Goal: Check status: Check status

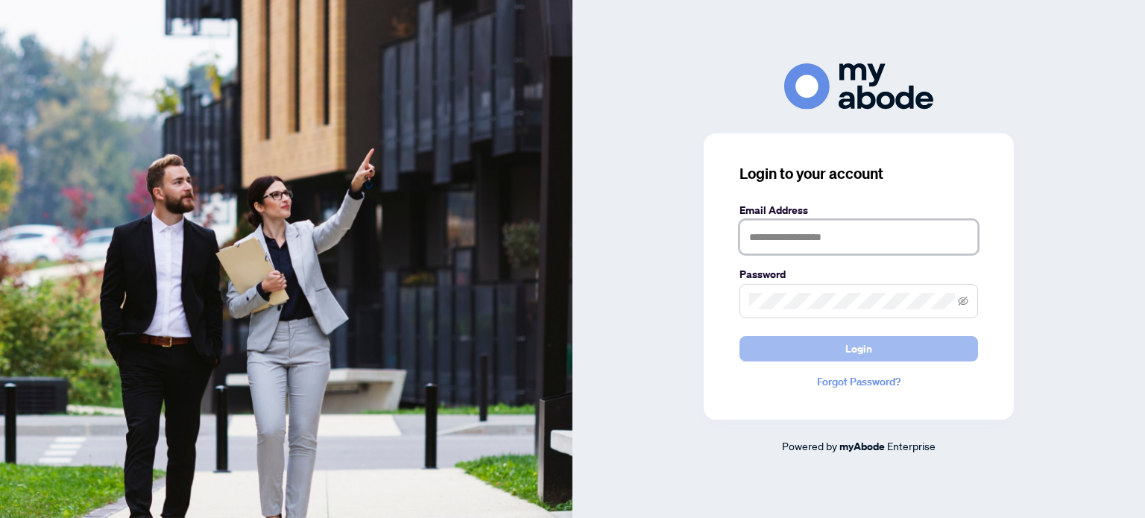
type input "**********"
click at [871, 347] on span "Login" at bounding box center [858, 349] width 27 height 24
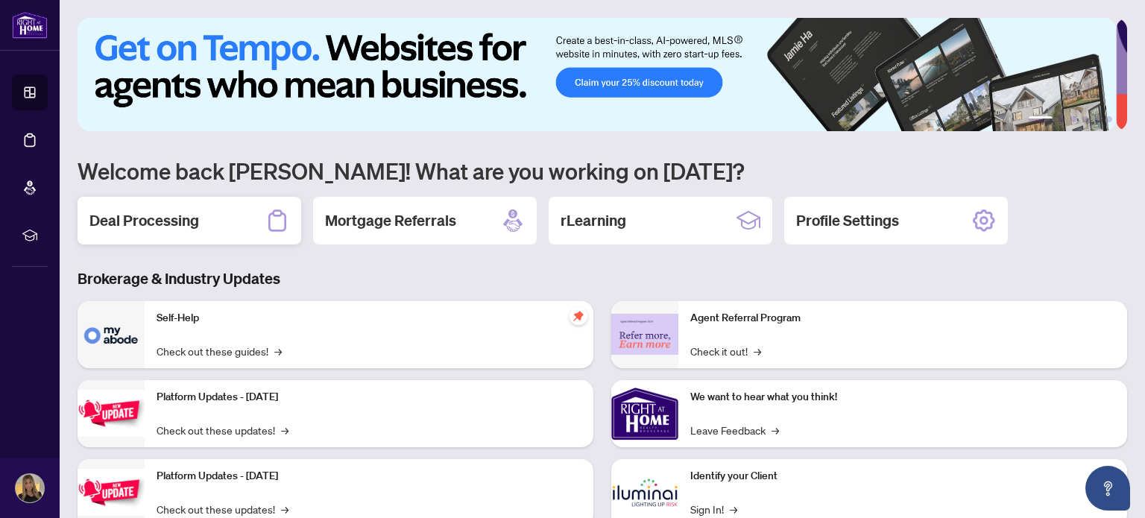
click at [155, 211] on h2 "Deal Processing" at bounding box center [144, 220] width 110 height 21
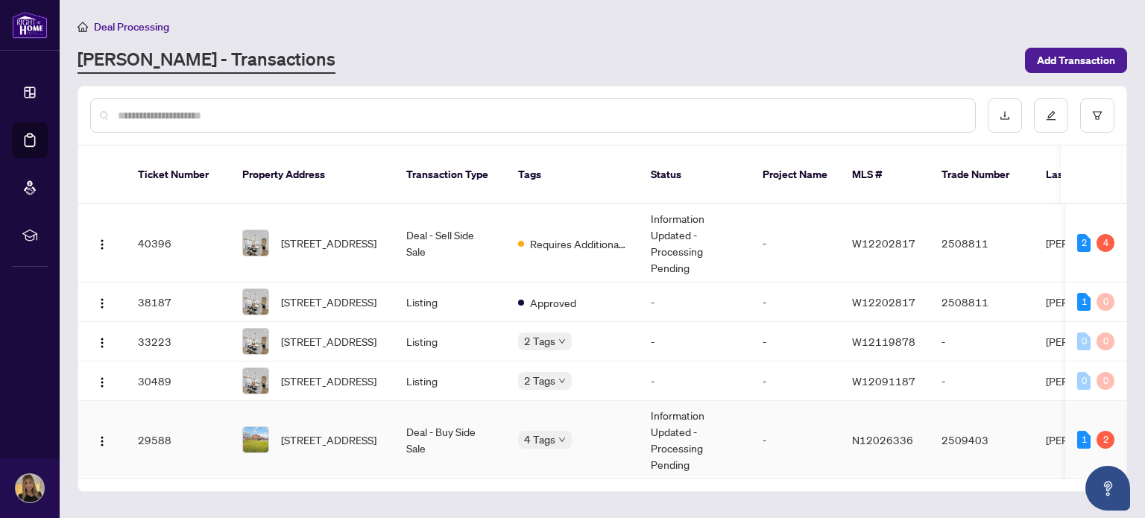
click at [690, 422] on td "Information Updated - Processing Pending" at bounding box center [695, 440] width 112 height 78
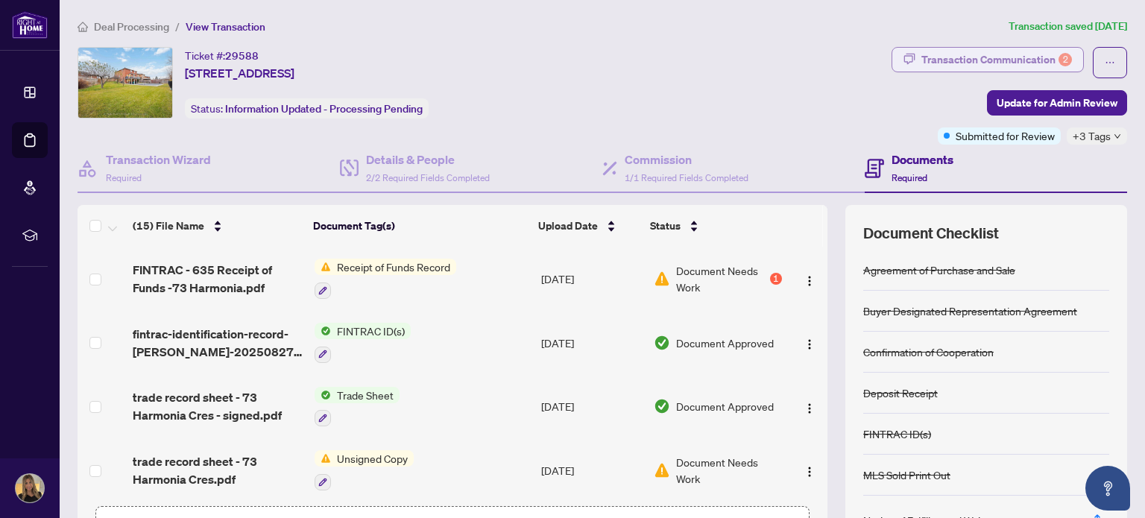
click at [993, 57] on div "Transaction Communication 2" at bounding box center [996, 60] width 151 height 24
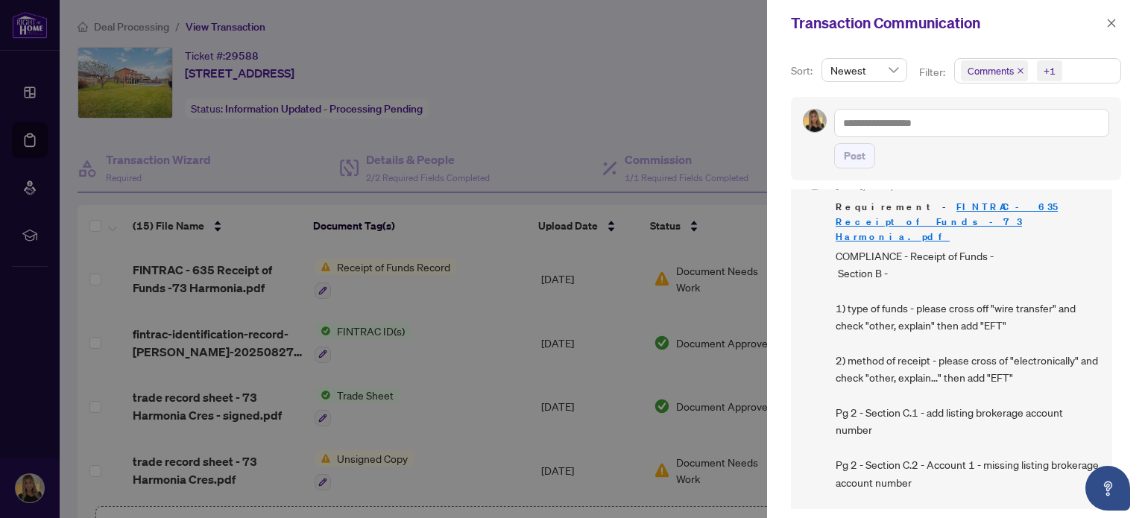
scroll to position [184, 0]
click at [414, 267] on div at bounding box center [572, 259] width 1145 height 518
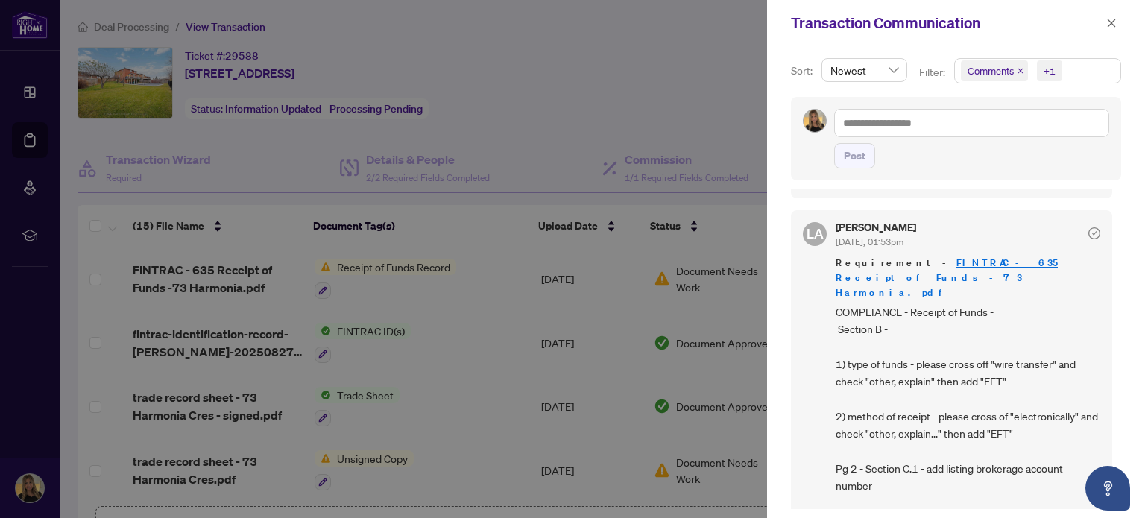
scroll to position [121, 0]
